Goal: Task Accomplishment & Management: Manage account settings

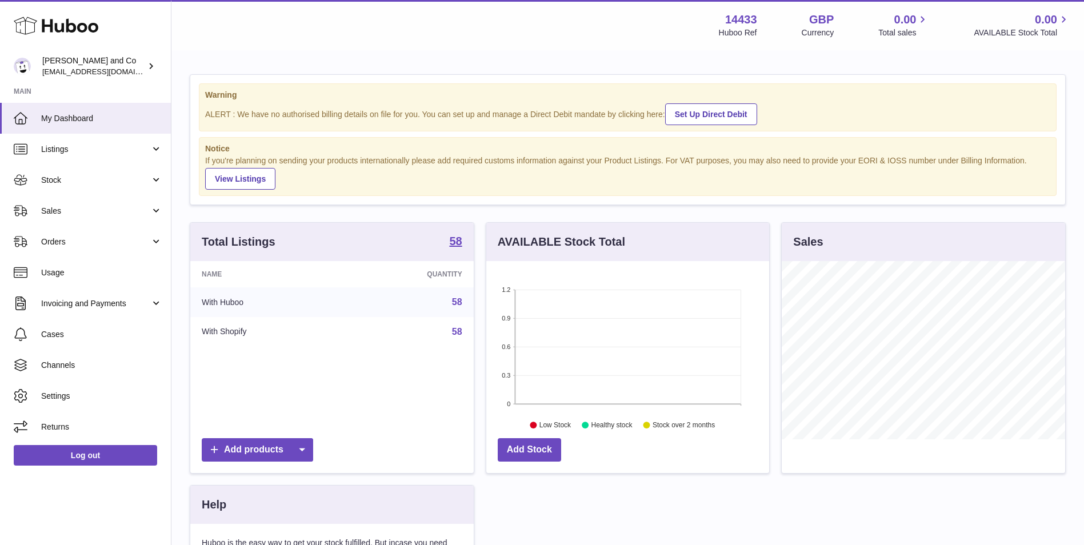
scroll to position [178, 283]
click at [123, 186] on link "Stock" at bounding box center [85, 180] width 171 height 31
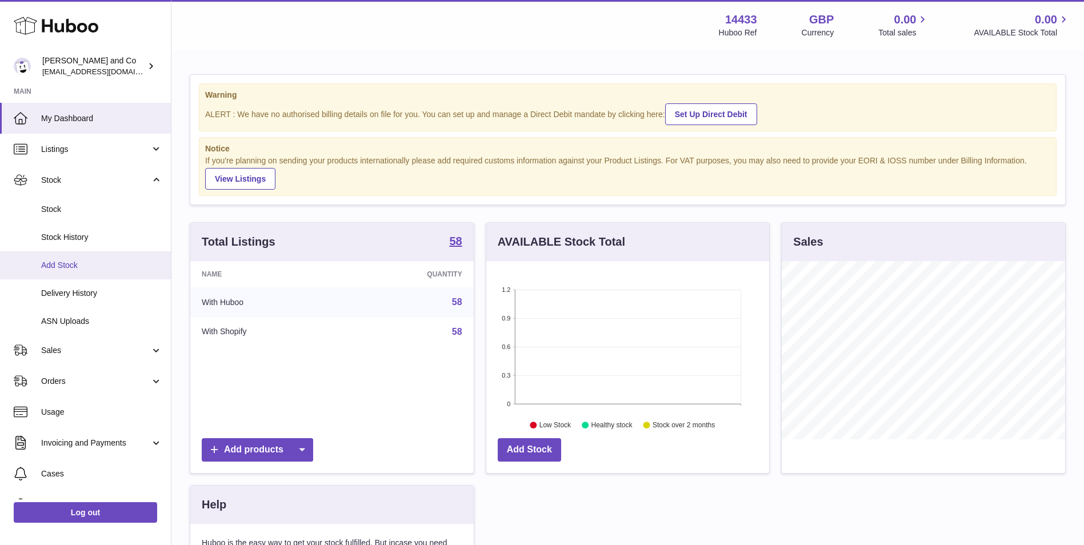
click at [113, 260] on span "Add Stock" at bounding box center [101, 265] width 121 height 11
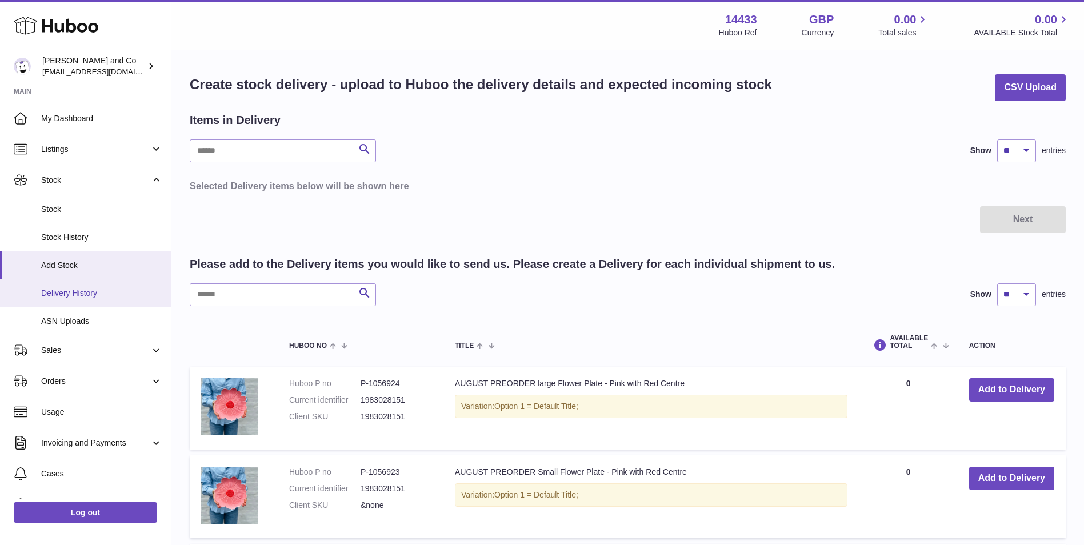
click at [108, 288] on span "Delivery History" at bounding box center [101, 293] width 121 height 11
